Goal: Task Accomplishment & Management: Use online tool/utility

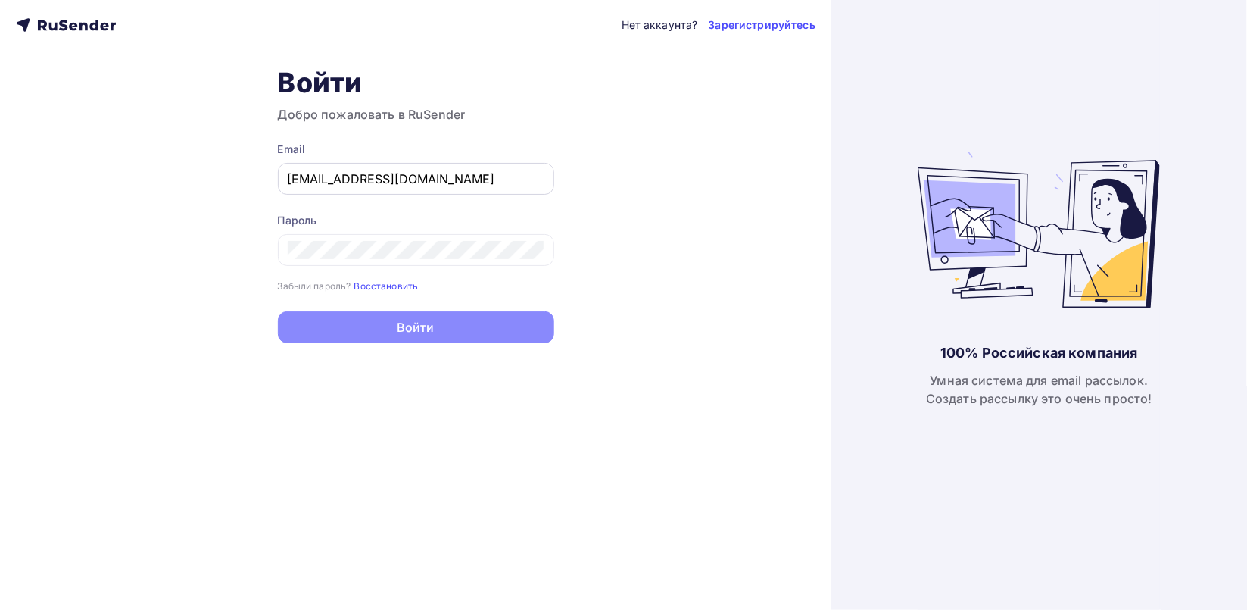
click at [391, 189] on div "[EMAIL_ADDRESS][DOMAIN_NAME]" at bounding box center [416, 179] width 276 height 32
drag, startPoint x: 391, startPoint y: 189, endPoint x: 379, endPoint y: 186, distance: 12.7
click at [379, 186] on div "[EMAIL_ADDRESS][DOMAIN_NAME]" at bounding box center [416, 179] width 276 height 32
click at [379, 186] on input "[EMAIL_ADDRESS][DOMAIN_NAME]" at bounding box center [416, 179] width 257 height 18
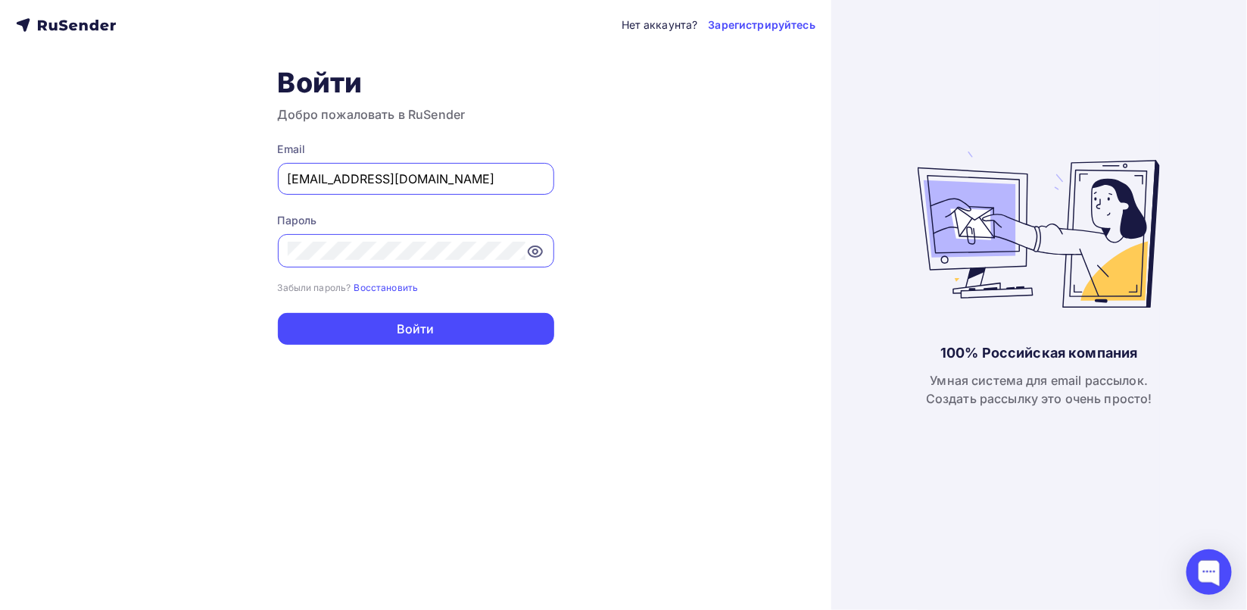
type input "[EMAIL_ADDRESS][DOMAIN_NAME]"
click at [529, 252] on icon at bounding box center [536, 251] width 14 height 11
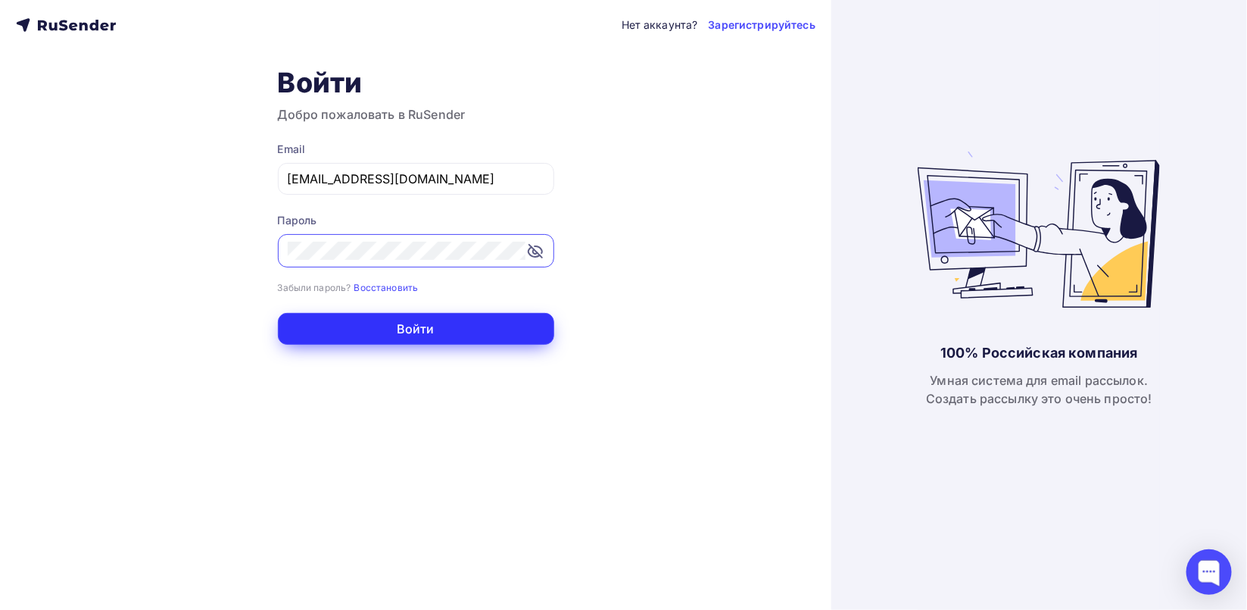
click at [449, 323] on button "Войти" at bounding box center [416, 329] width 276 height 32
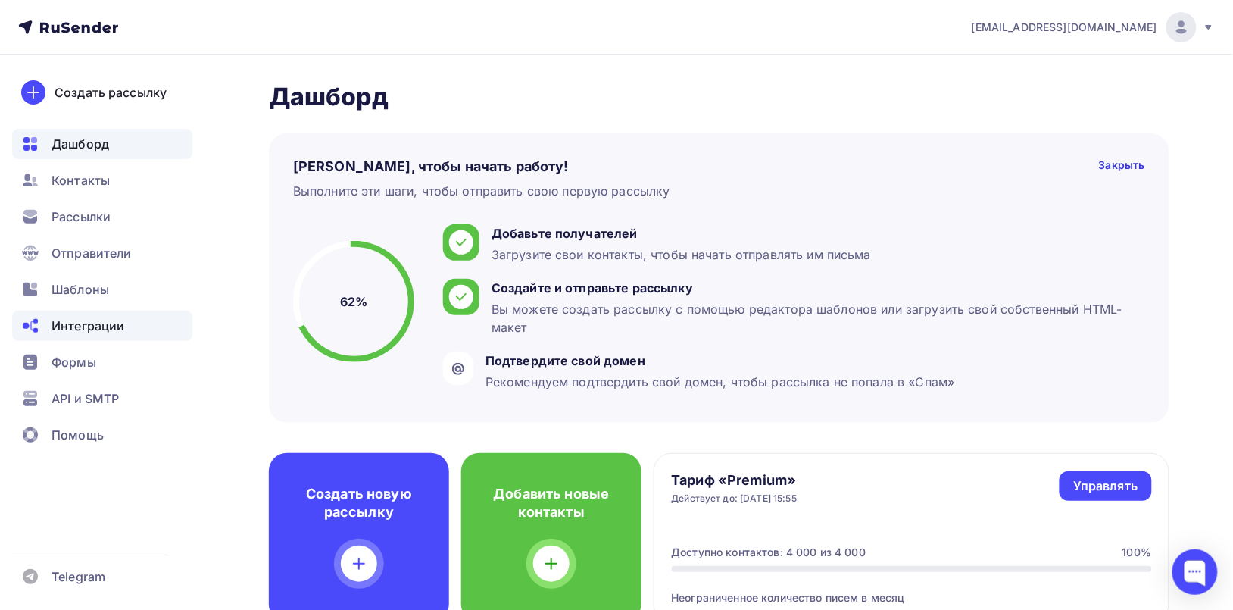
scroll to position [74, 0]
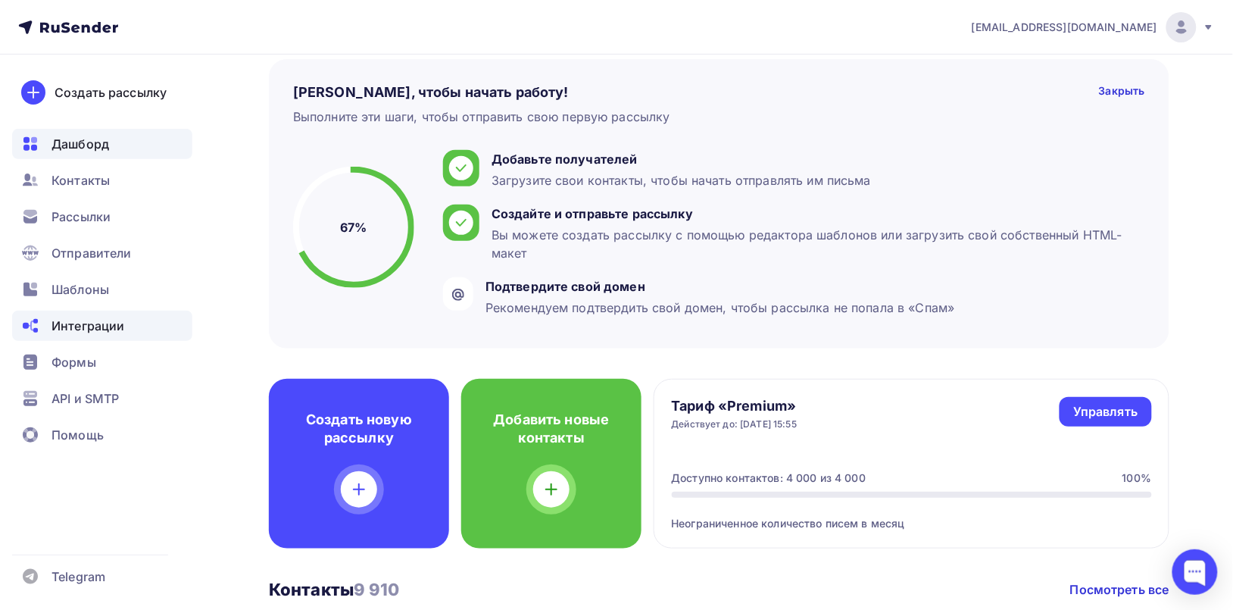
click at [100, 323] on span "Интеграции" at bounding box center [87, 326] width 73 height 18
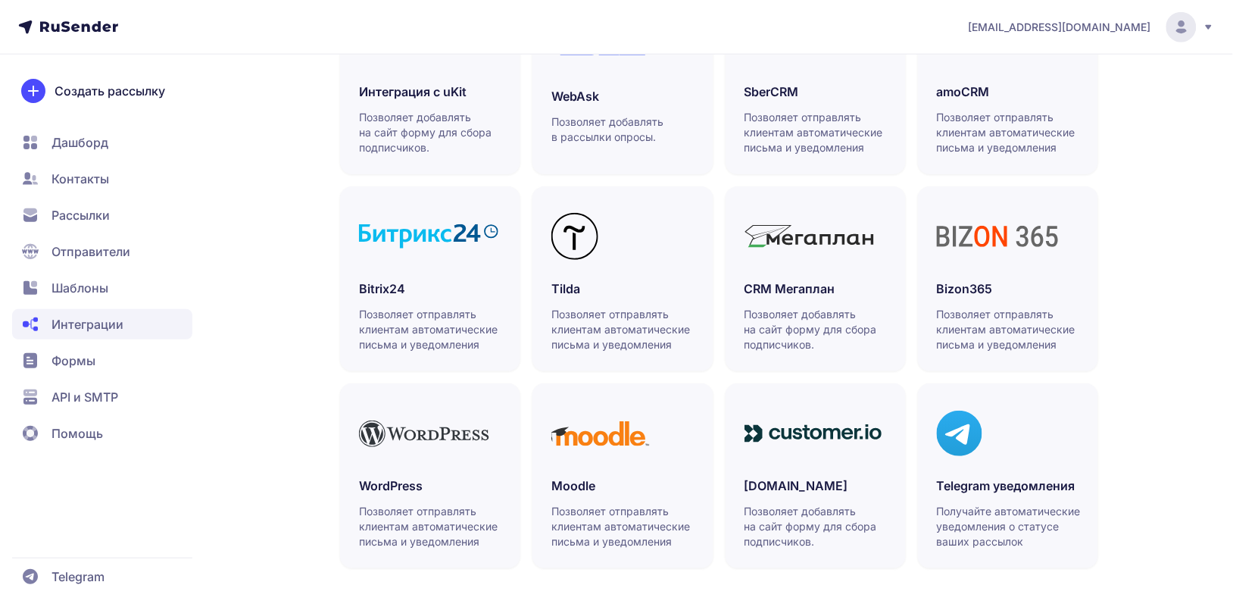
scroll to position [432, 0]
click at [972, 460] on div at bounding box center [1008, 433] width 142 height 62
click at [1025, 456] on div at bounding box center [1008, 433] width 142 height 62
click at [993, 516] on p "Получайте автоматические уведомления о статусе ваших рассылок" at bounding box center [1009, 526] width 144 height 45
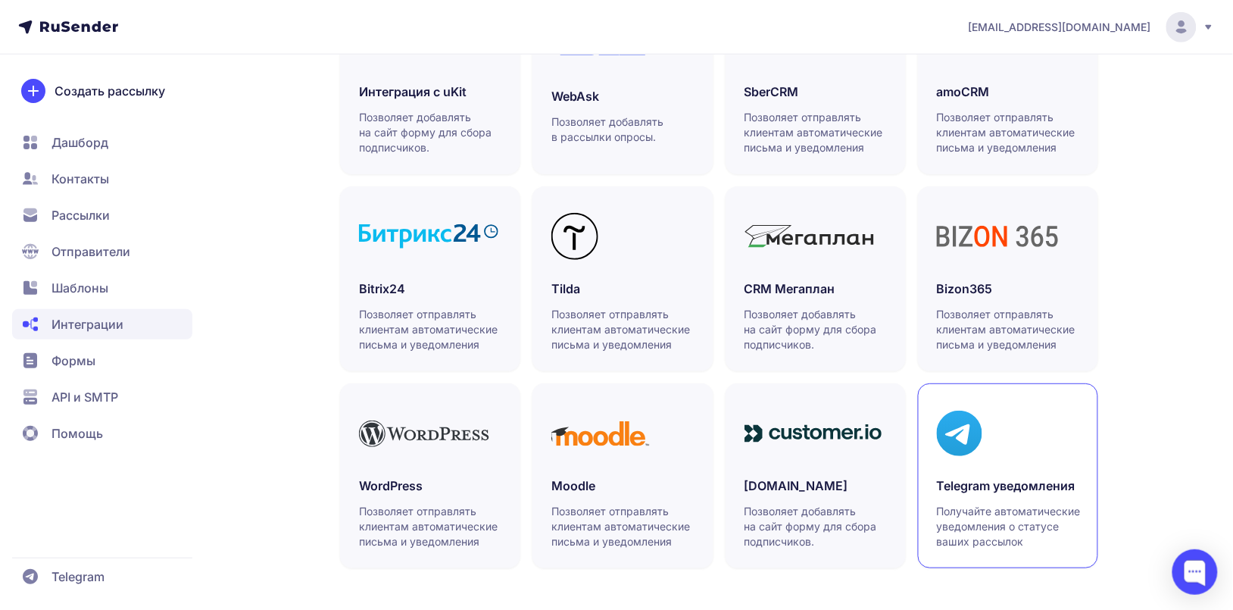
click at [993, 516] on p "Получайте автоматические уведомления о статусе ваших рассылок" at bounding box center [1009, 526] width 144 height 45
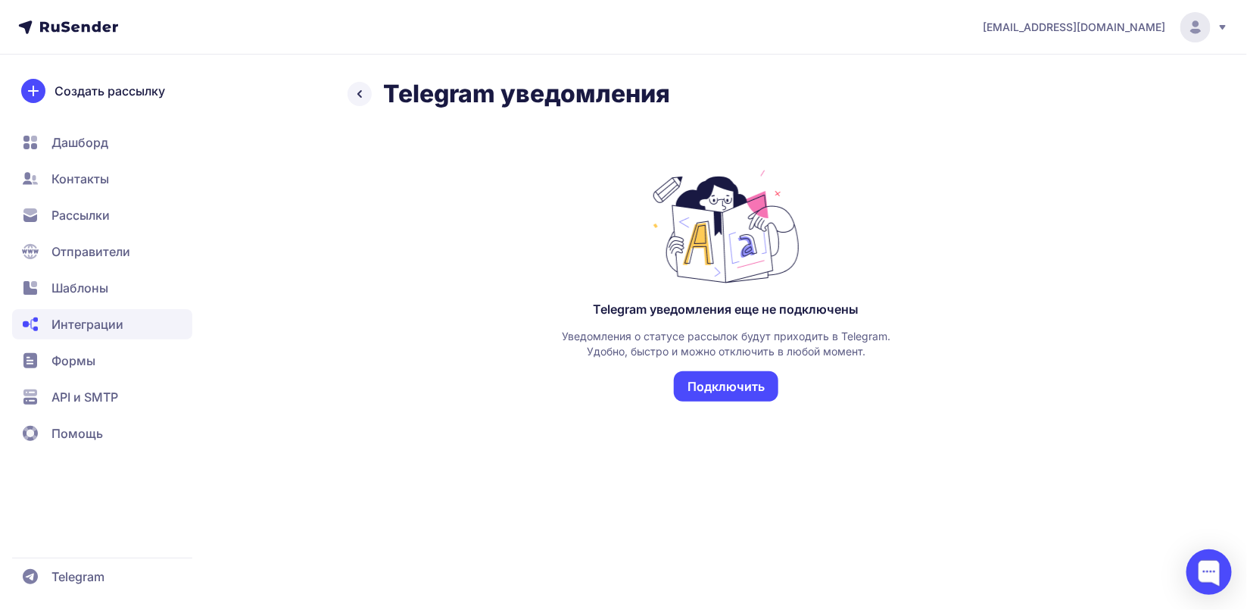
click at [925, 435] on div "Telegram уведомления еще не подключены Уведомления о статусе рассылок будут при…" at bounding box center [727, 297] width 758 height 329
